Goal: Complete application form: Complete application form

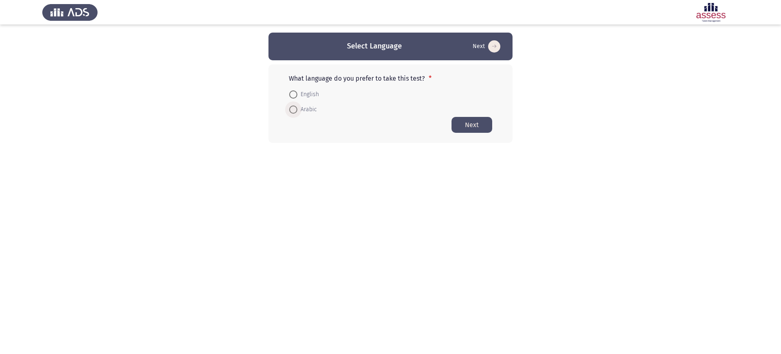
click at [310, 107] on span "Arabic" at bounding box center [307, 110] width 20 height 10
click at [297, 107] on input "Arabic" at bounding box center [293, 109] width 8 height 8
radio input "true"
click at [452, 122] on button "Next" at bounding box center [472, 124] width 41 height 16
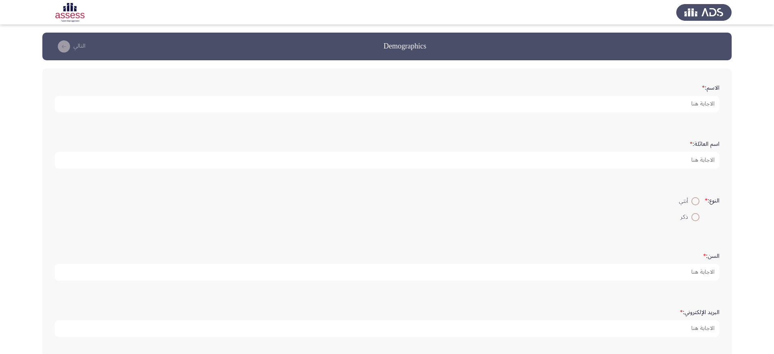
drag, startPoint x: 362, startPoint y: 87, endPoint x: 371, endPoint y: 103, distance: 18.4
click at [371, 103] on form "الاسم: *" at bounding box center [387, 97] width 665 height 32
click at [371, 103] on input "cd" at bounding box center [387, 104] width 665 height 17
type input "cd"
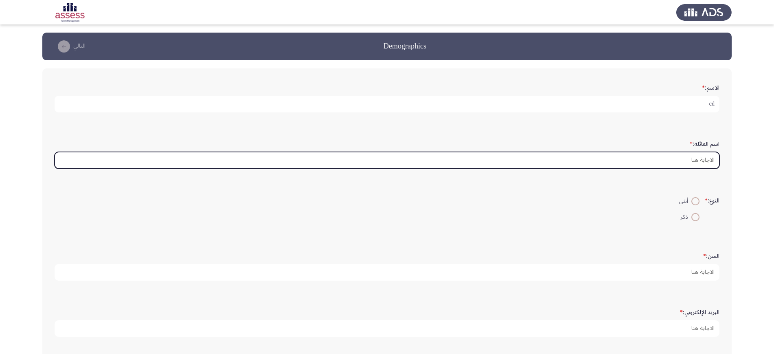
click at [629, 155] on input "اسم العائلة: *" at bounding box center [387, 160] width 665 height 17
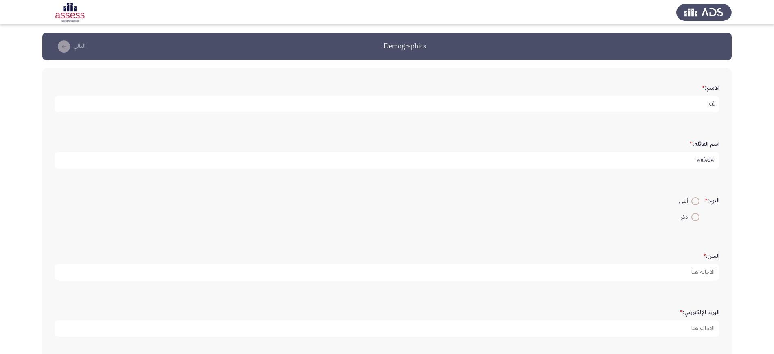
type input "wefedw"
click at [696, 204] on span at bounding box center [695, 201] width 8 height 8
click at [696, 204] on input "أنثي" at bounding box center [695, 201] width 8 height 8
radio input "true"
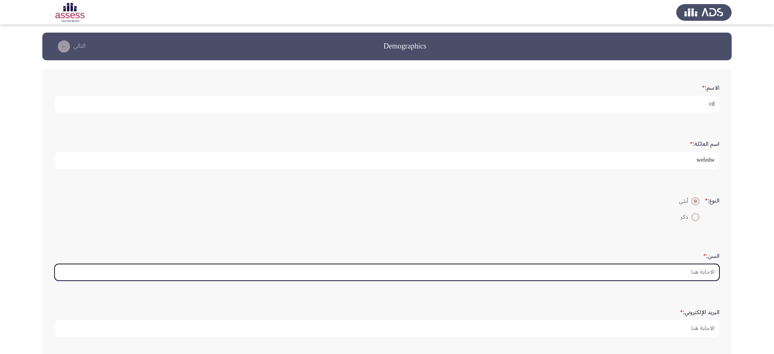
click at [697, 272] on input "السن: *" at bounding box center [387, 272] width 665 height 17
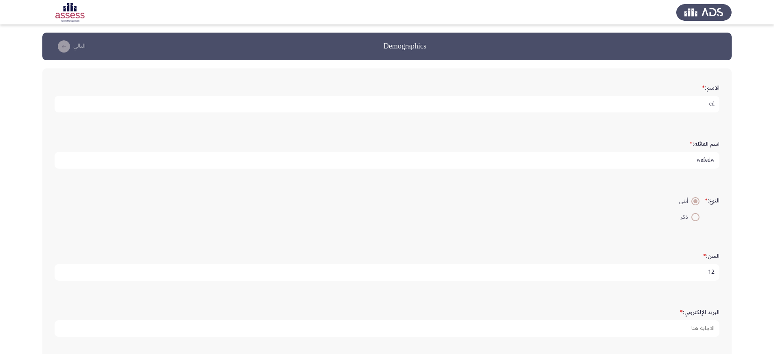
scroll to position [2, 0]
type input "12"
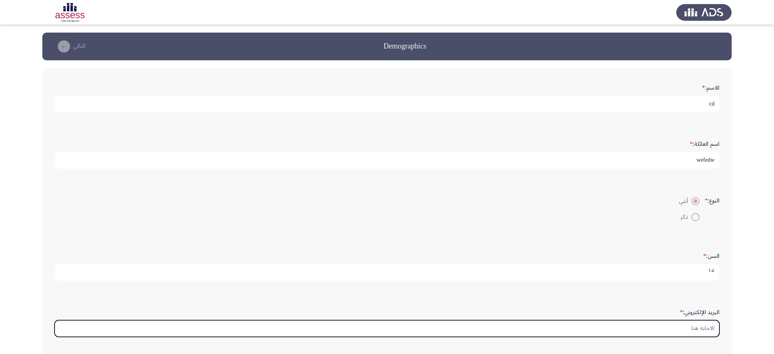
scroll to position [0, 0]
click at [694, 328] on input "البريد الإلكتروني: *" at bounding box center [387, 328] width 665 height 17
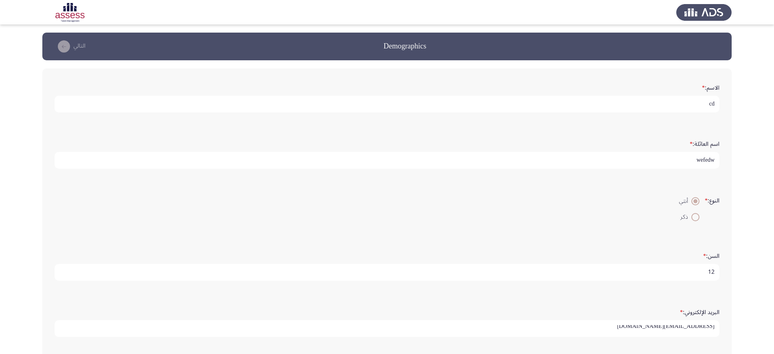
scroll to position [133, 0]
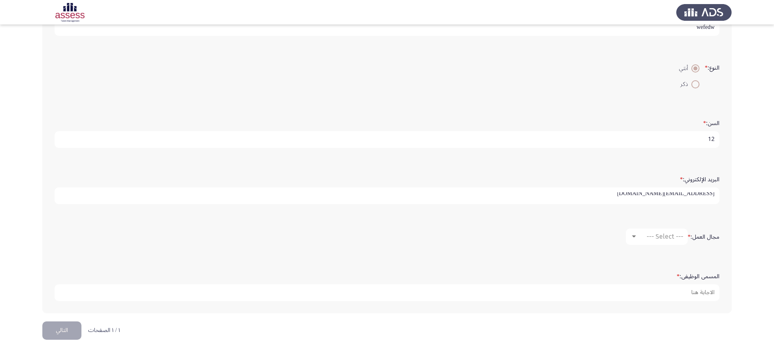
type input "dw@wsd.com"
click at [672, 238] on span "--- Select ---" at bounding box center [664, 236] width 37 height 8
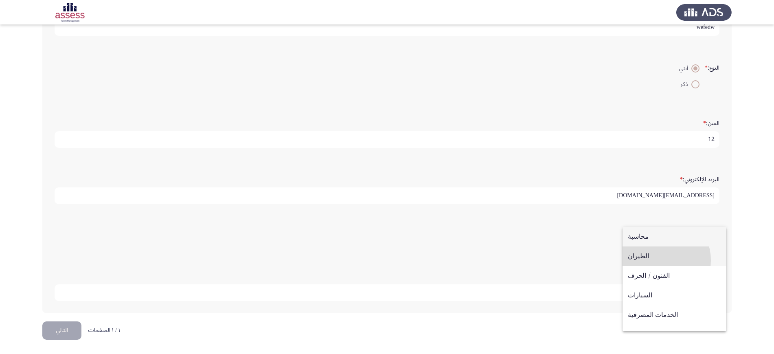
click at [657, 260] on span "الطيران" at bounding box center [673, 256] width 93 height 20
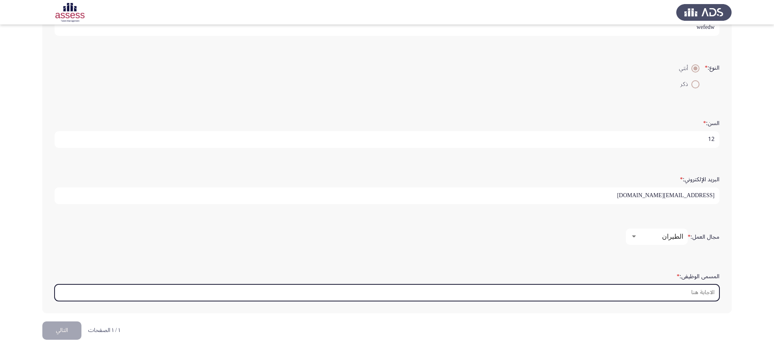
click at [681, 294] on input "المسمى الوظيفى: *" at bounding box center [387, 292] width 665 height 17
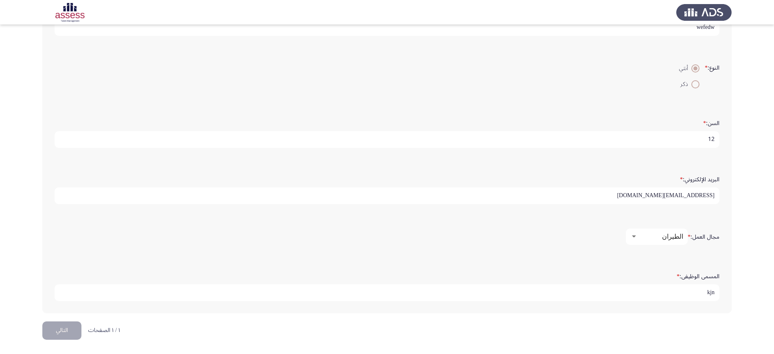
scroll to position [2, 0]
type input "kjn"
click at [71, 332] on button "التالي" at bounding box center [61, 330] width 39 height 18
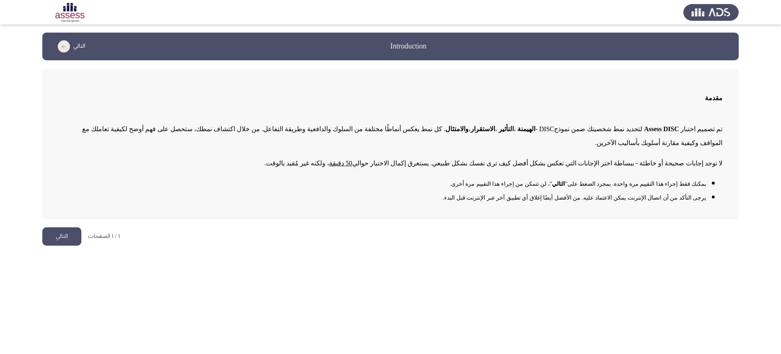
click at [62, 243] on button "التالي" at bounding box center [61, 236] width 39 height 18
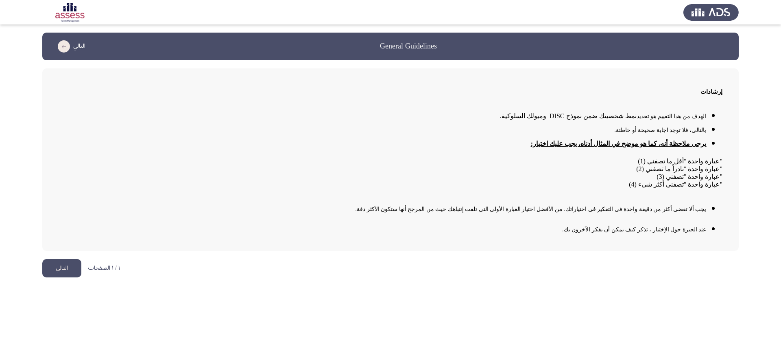
click at [61, 262] on button "التالي" at bounding box center [61, 268] width 39 height 18
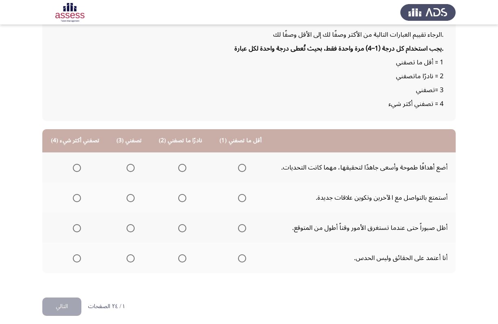
scroll to position [57, 0]
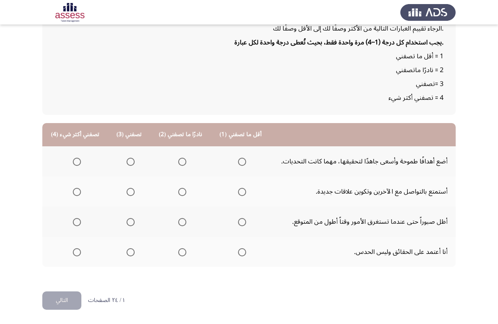
click at [9, 75] on app-assessment-container "Assess DISC التالي . الرجاء تقييم العبارات التالية من الأكثر وصفًا لك إلى الأقل…" at bounding box center [249, 133] width 498 height 315
click at [238, 160] on span "Select an option" at bounding box center [242, 161] width 8 height 8
click at [238, 160] on input "Select an option" at bounding box center [242, 161] width 8 height 8
click at [178, 192] on span "Select an option" at bounding box center [182, 192] width 8 height 8
click at [178, 192] on input "Select an option" at bounding box center [182, 192] width 8 height 8
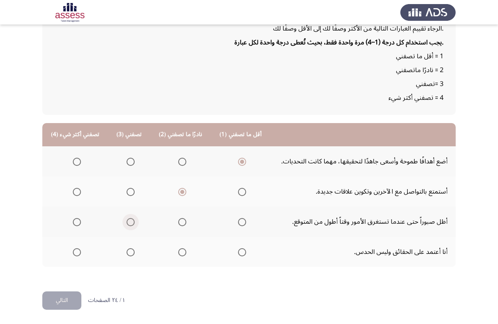
click at [131, 218] on span "Select an option" at bounding box center [131, 222] width 8 height 8
click at [131, 218] on input "Select an option" at bounding box center [131, 222] width 8 height 8
click at [75, 251] on span "Select an option" at bounding box center [77, 252] width 8 height 8
click at [75, 251] on input "Select an option" at bounding box center [77, 252] width 8 height 8
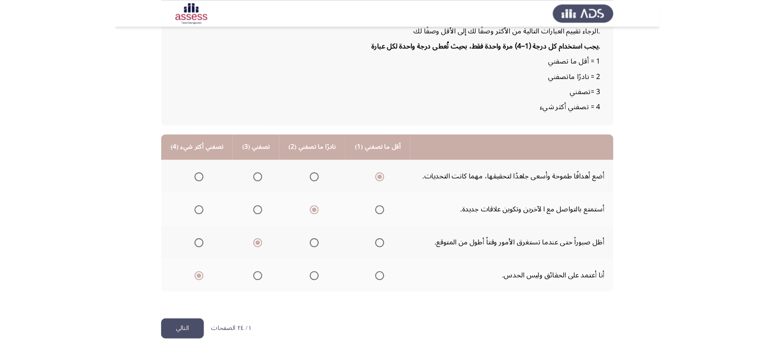
scroll to position [27, 0]
